Goal: Task Accomplishment & Management: Use online tool/utility

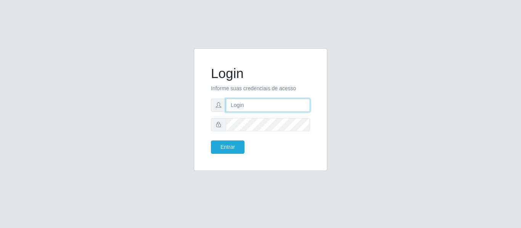
click at [264, 103] on input "text" at bounding box center [268, 105] width 84 height 13
type input "[PERSON_NAME][EMAIL_ADDRESS][DOMAIN_NAME]"
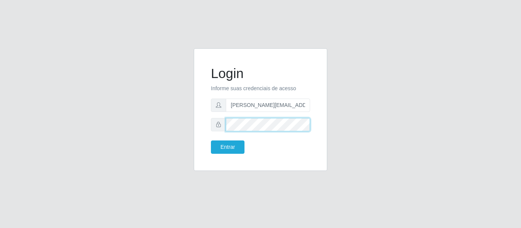
click at [211, 141] on button "Entrar" at bounding box center [228, 147] width 34 height 13
click at [241, 146] on body "Login Informe suas credenciais de acesso [PERSON_NAME][EMAIL_ADDRESS][DOMAIN_NA…" at bounding box center [260, 114] width 521 height 228
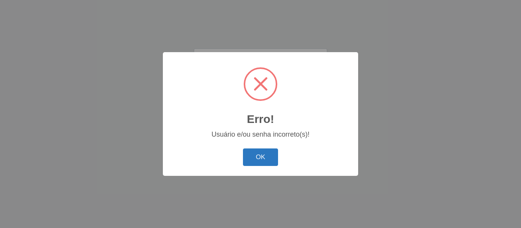
click at [250, 158] on button "OK" at bounding box center [260, 158] width 35 height 18
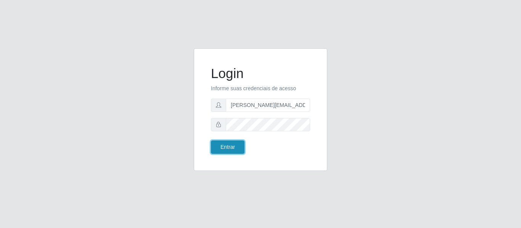
click at [228, 146] on button "Entrar" at bounding box center [228, 147] width 34 height 13
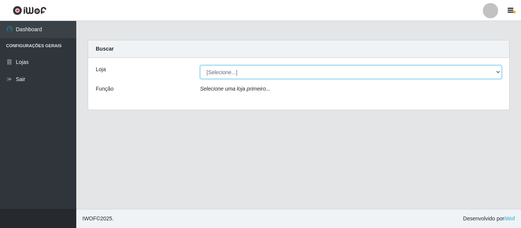
click at [499, 72] on select "[Selecione...] Hiper Queiroz - [GEOGRAPHIC_DATA]" at bounding box center [351, 72] width 302 height 13
select select "497"
click at [200, 66] on select "[Selecione...] Hiper Queiroz - [GEOGRAPHIC_DATA]" at bounding box center [351, 72] width 302 height 13
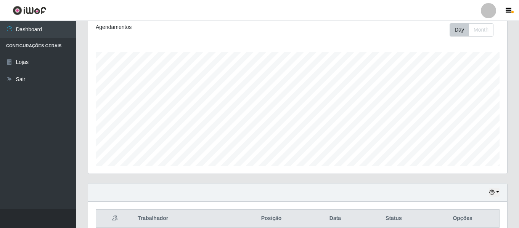
scroll to position [142, 0]
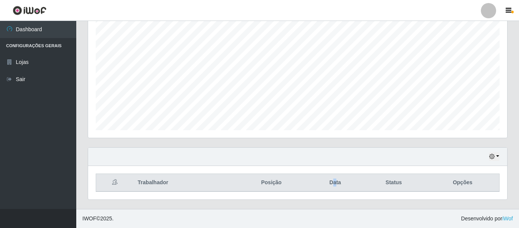
click at [336, 183] on th "Data" at bounding box center [335, 183] width 53 height 18
click at [348, 183] on th "Data" at bounding box center [335, 183] width 53 height 18
click at [340, 184] on th "Data" at bounding box center [335, 183] width 53 height 18
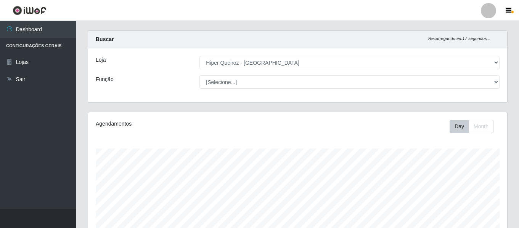
scroll to position [0, 0]
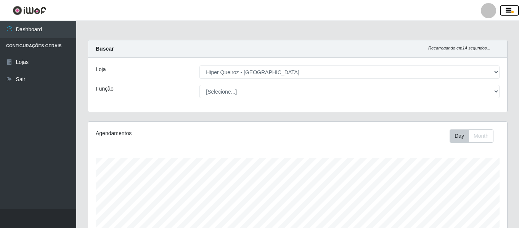
click at [508, 10] on icon "button" at bounding box center [509, 10] width 6 height 7
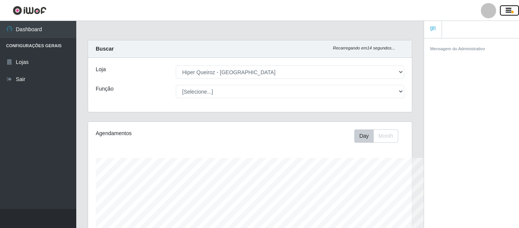
scroll to position [381278, 381112]
click at [484, 90] on div "Mensagem do Administrativo" at bounding box center [471, 134] width 95 height 193
click at [39, 95] on ul "Dashboard Configurações Gerais Lojas Sair" at bounding box center [38, 115] width 76 height 188
click at [48, 47] on li "Configurações Gerais" at bounding box center [38, 46] width 76 height 16
click at [54, 42] on li "Configurações Gerais" at bounding box center [38, 46] width 76 height 16
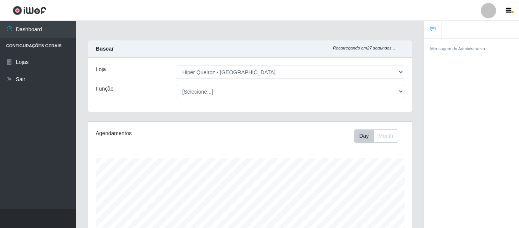
click at [53, 47] on li "Configurações Gerais" at bounding box center [38, 46] width 76 height 16
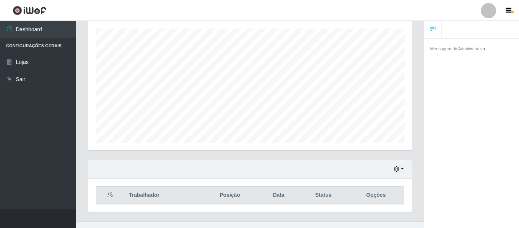
scroll to position [142, 0]
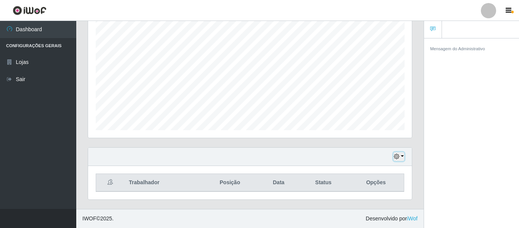
click at [402, 157] on button "button" at bounding box center [399, 157] width 11 height 9
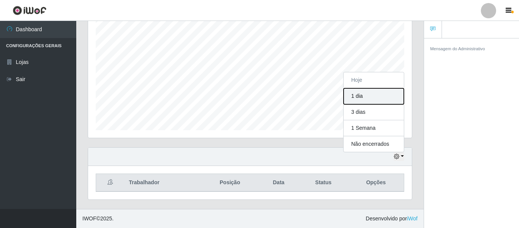
click at [383, 97] on button "1 dia" at bounding box center [374, 96] width 60 height 16
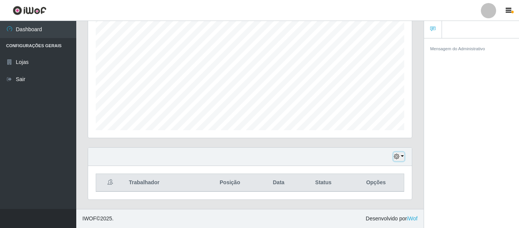
click at [400, 154] on button "button" at bounding box center [399, 157] width 11 height 9
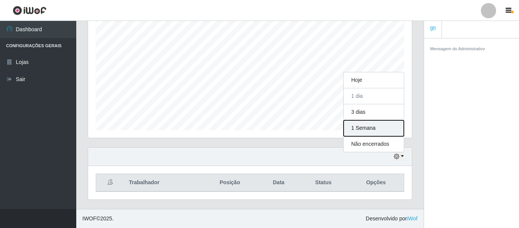
click at [375, 128] on button "1 Semana" at bounding box center [374, 129] width 60 height 16
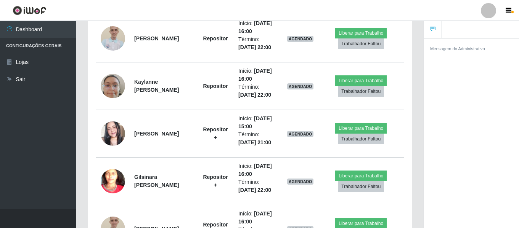
scroll to position [524, 0]
